Goal: Check status

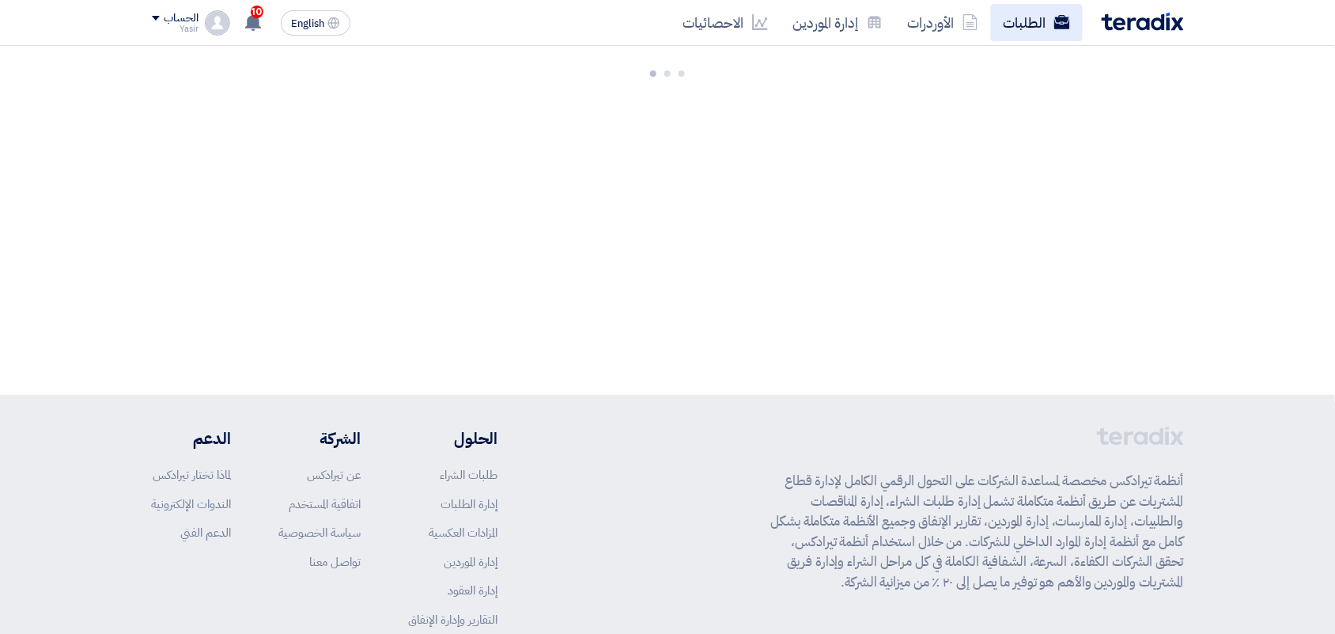
click at [1023, 24] on link "الطلبات" at bounding box center [1037, 22] width 92 height 37
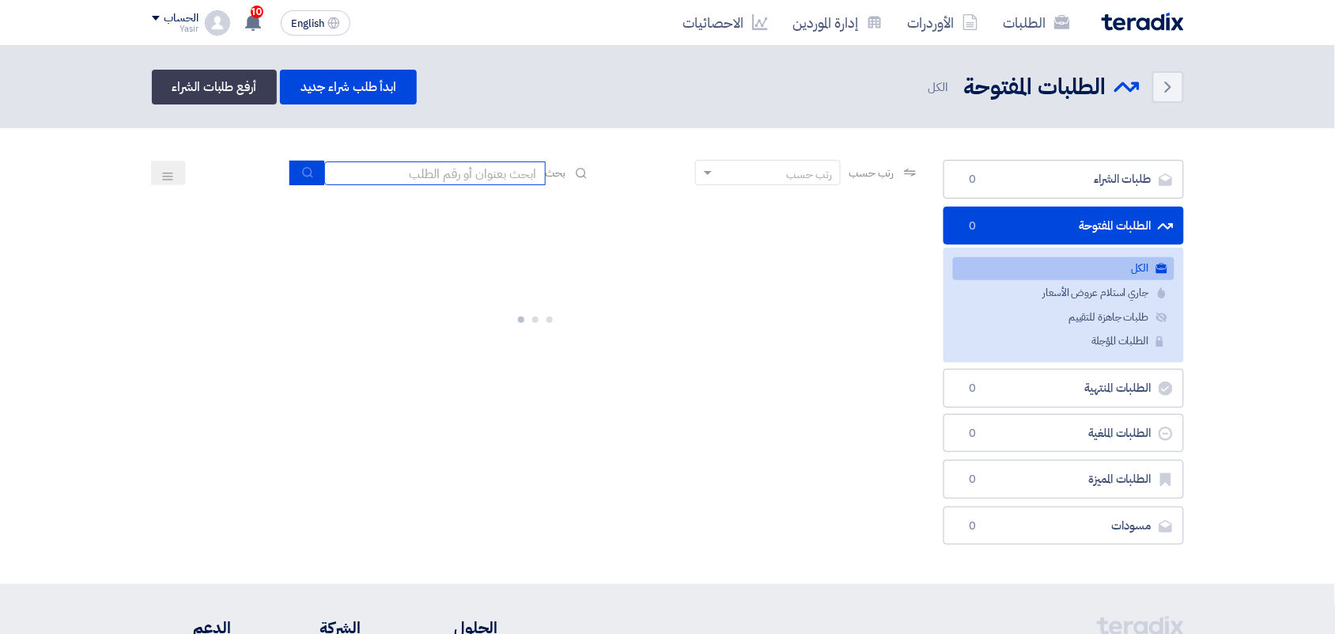
click at [509, 167] on input at bounding box center [434, 173] width 221 height 24
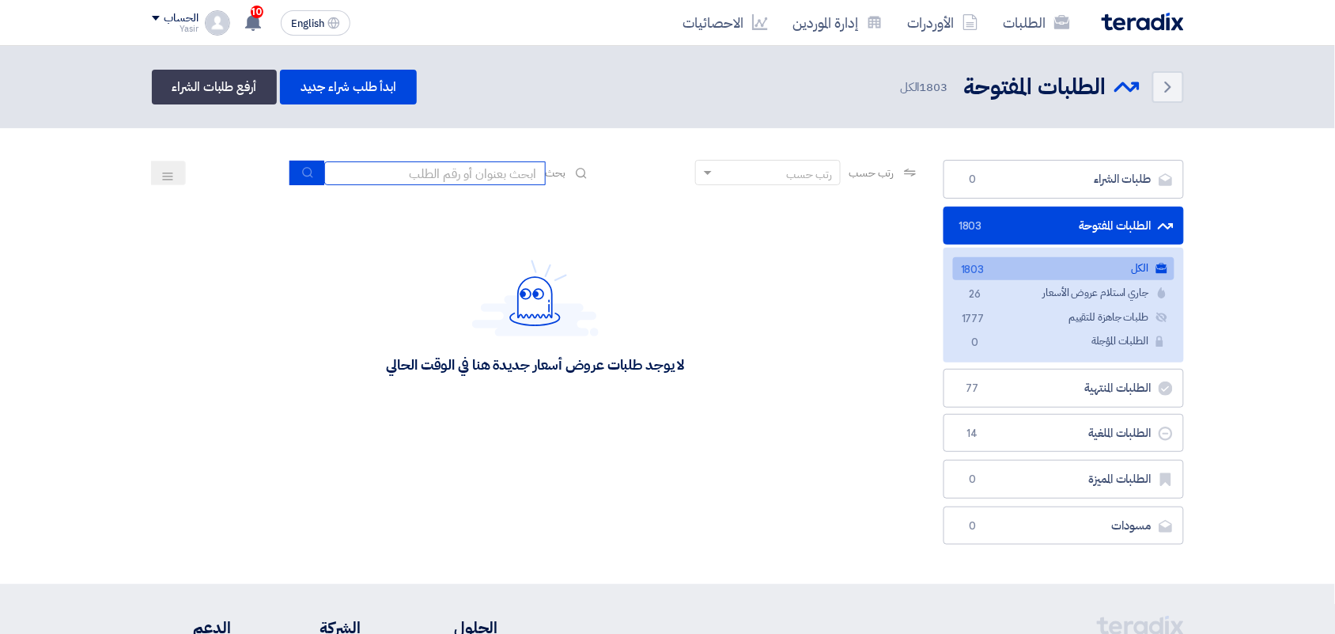
type input "8100015796"
click at [305, 178] on button "submit" at bounding box center [306, 173] width 35 height 25
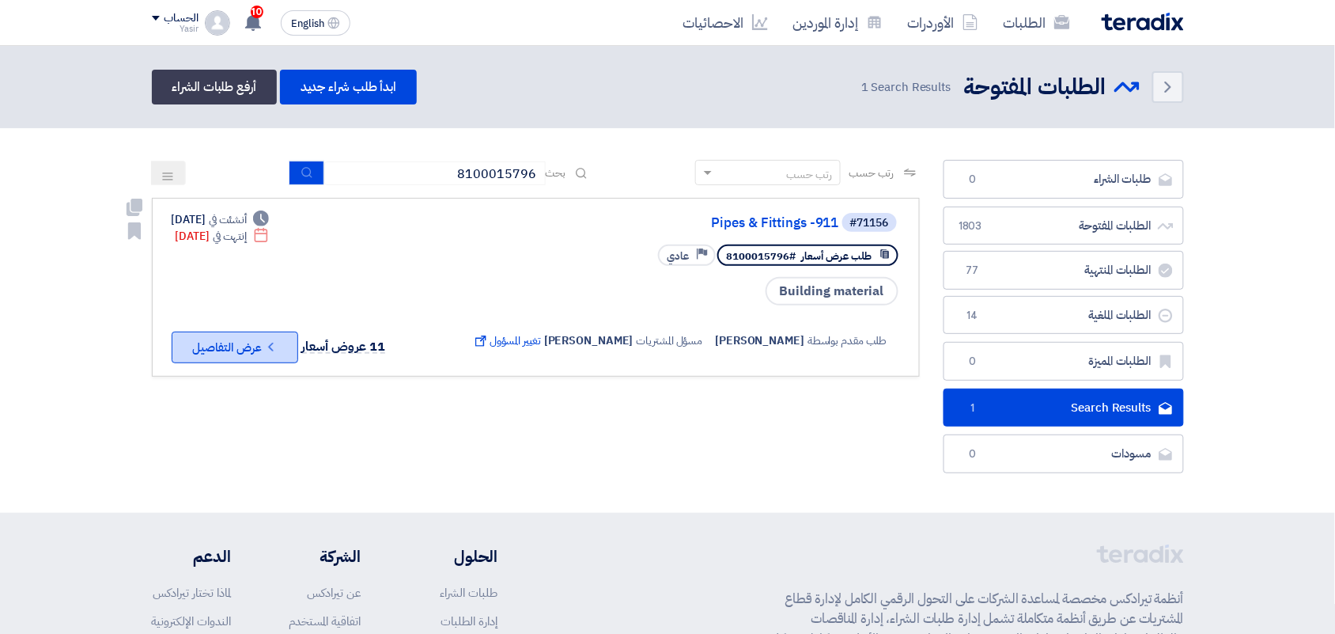
click at [240, 336] on button "Check details عرض التفاصيل" at bounding box center [235, 347] width 127 height 32
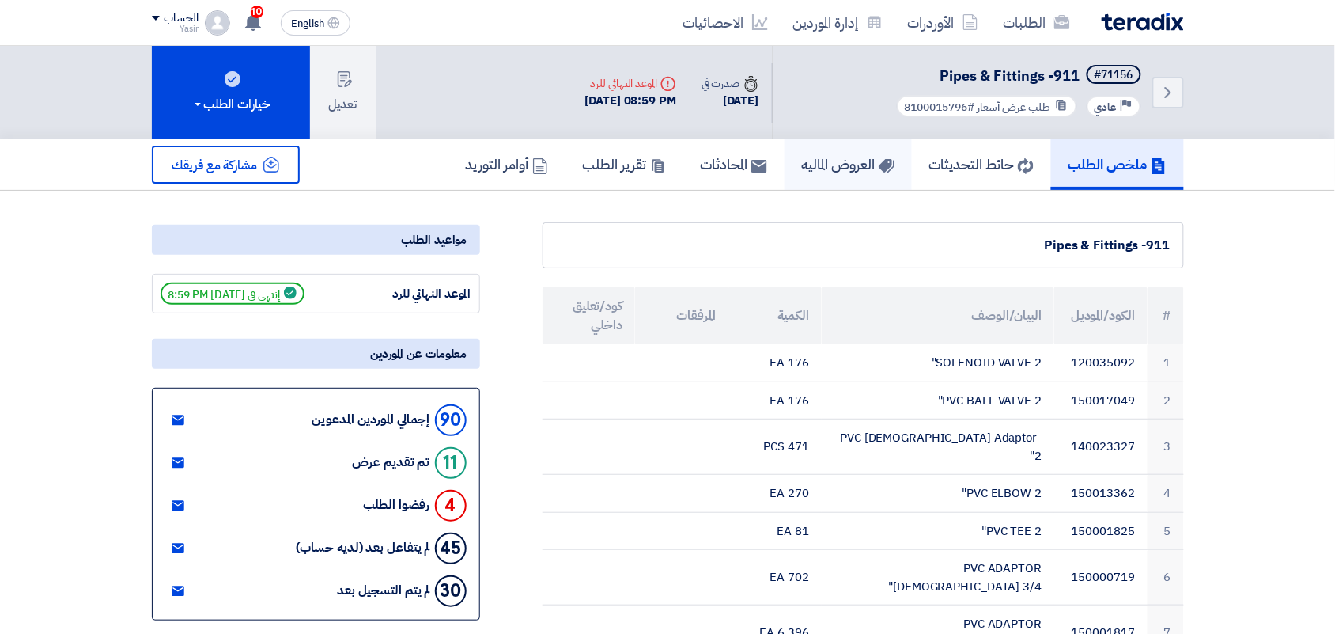
click at [842, 167] on h5 "العروض الماليه" at bounding box center [848, 164] width 93 height 18
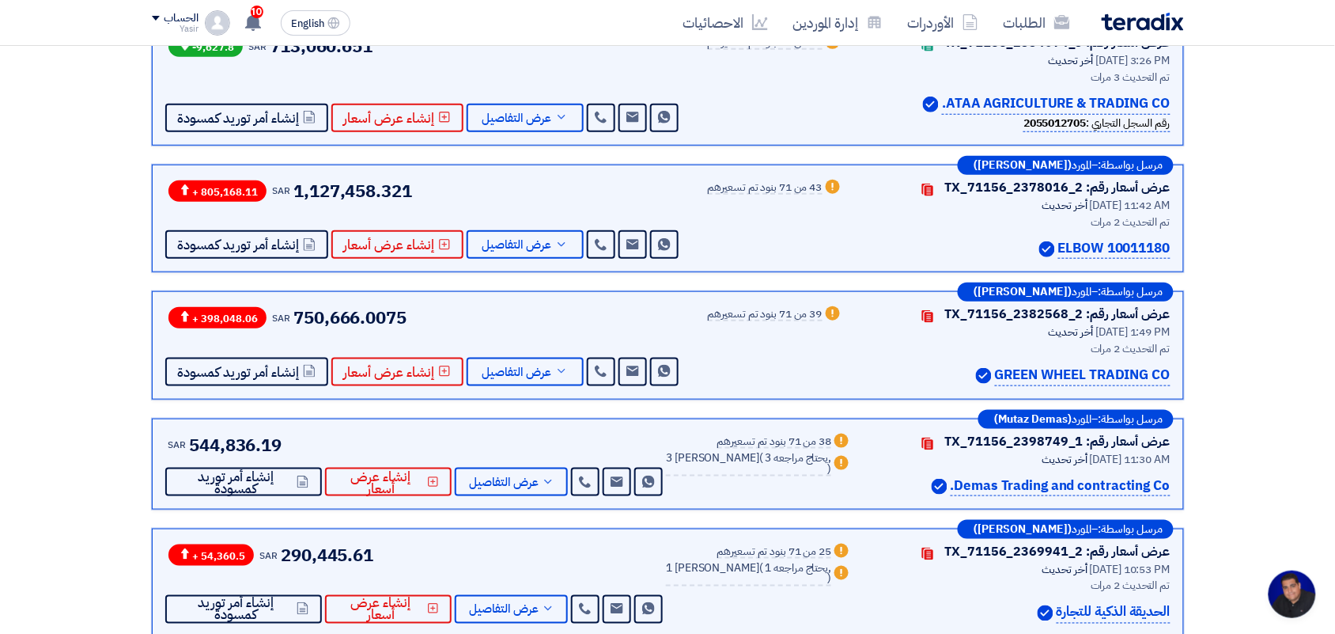
scroll to position [1384, 0]
